Goal: Task Accomplishment & Management: Manage account settings

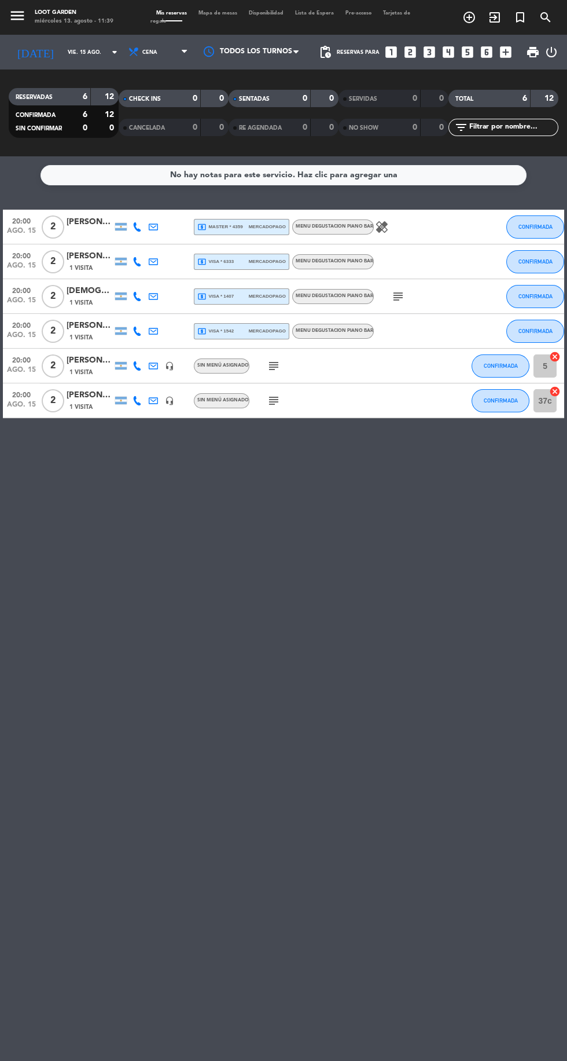
click at [76, 402] on span "1 Visita" at bounding box center [80, 406] width 23 height 9
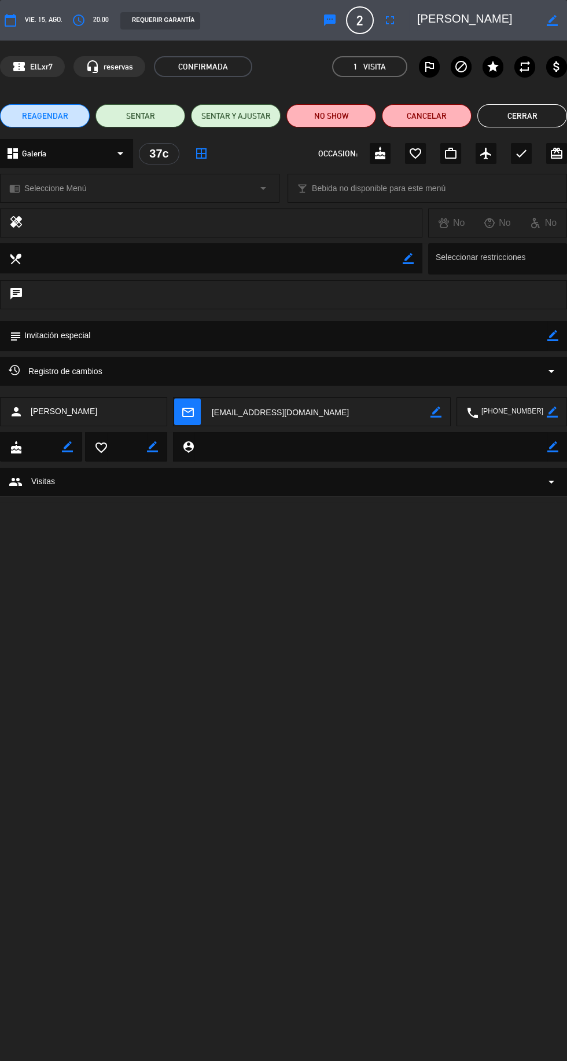
click at [397, 16] on icon "fullscreen" at bounding box center [390, 20] width 14 height 14
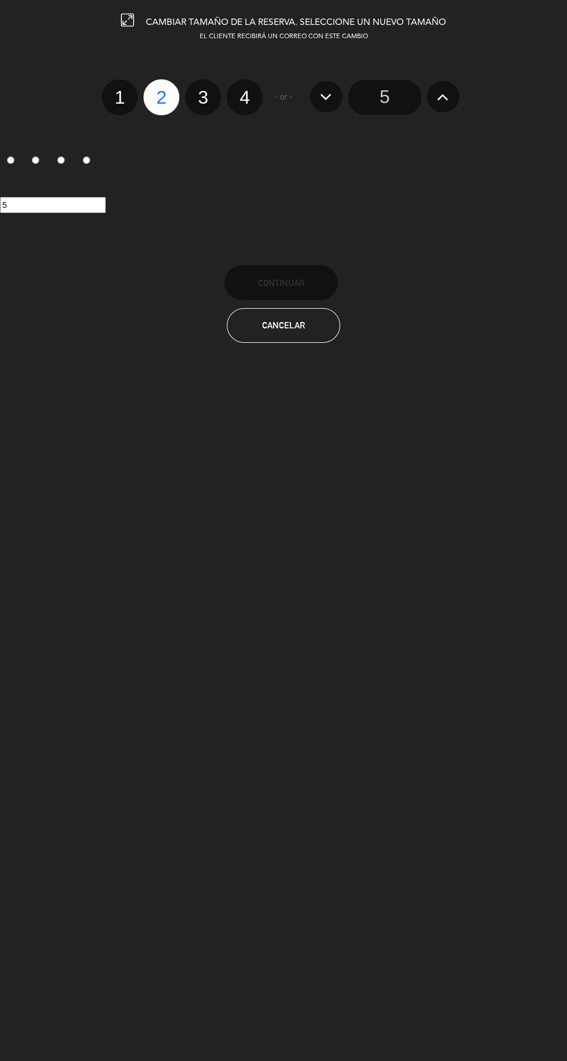
click at [203, 93] on label "3" at bounding box center [203, 97] width 36 height 36
click at [203, 91] on input "3" at bounding box center [202, 87] width 8 height 8
radio input "true"
radio input "false"
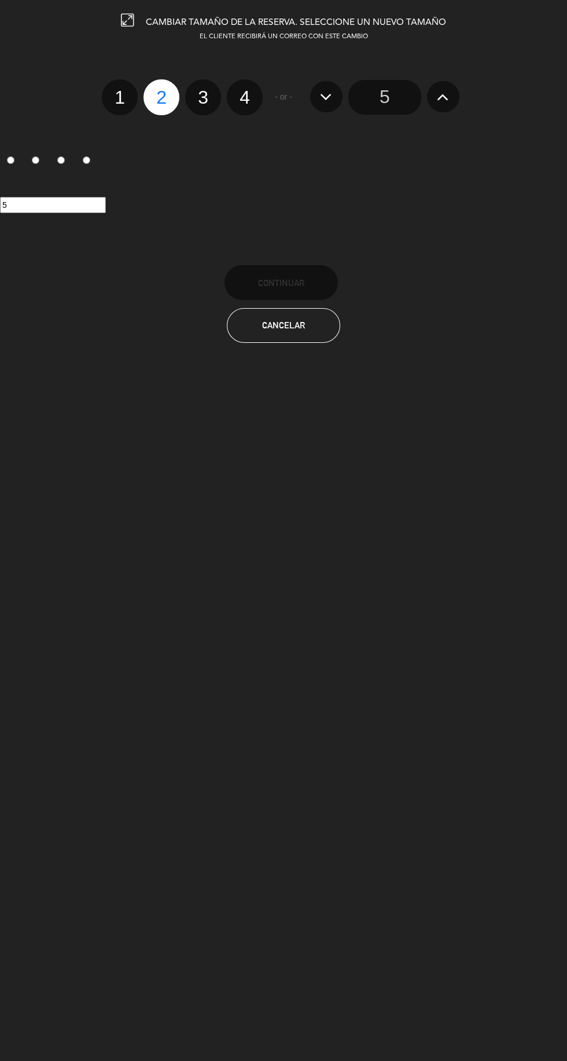
radio input "false"
radio input "true"
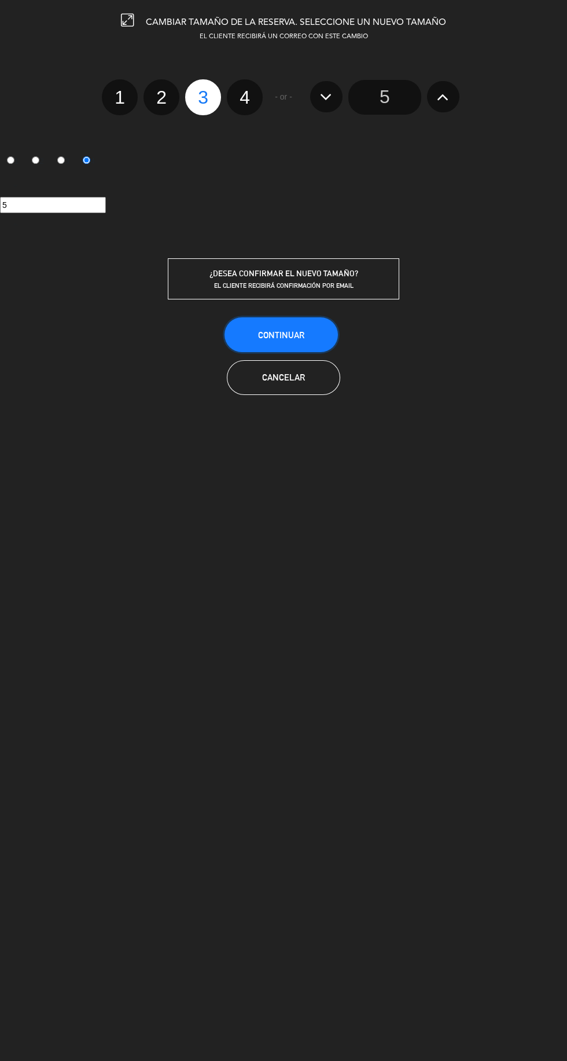
click at [306, 345] on button "Continuar" at bounding box center [281, 334] width 113 height 35
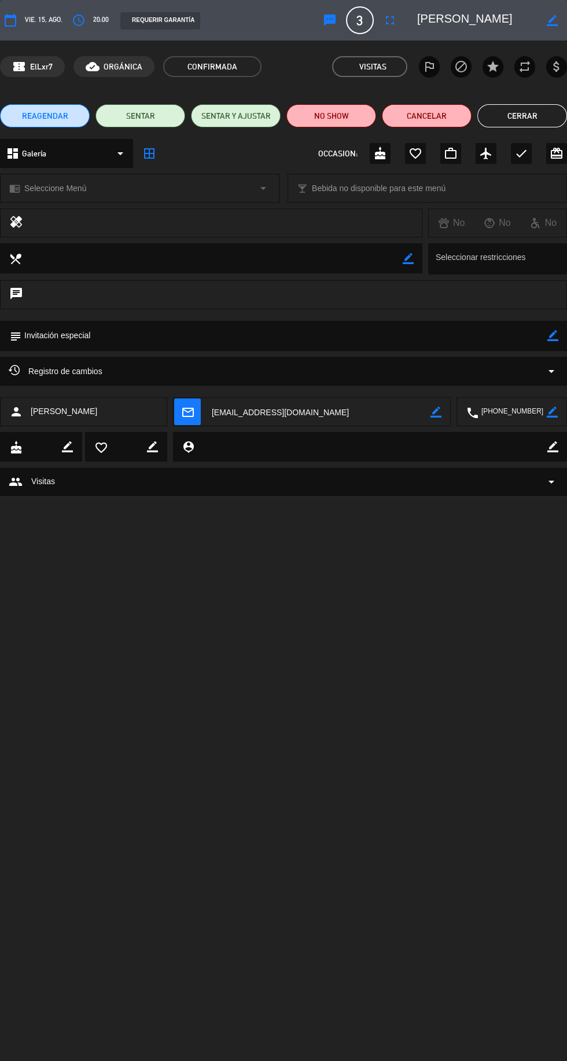
click at [533, 107] on button "Cerrar" at bounding box center [523, 115] width 90 height 23
